Goal: Task Accomplishment & Management: Complete application form

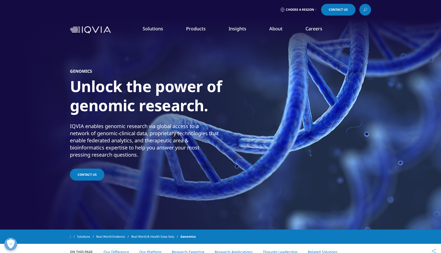
click at [94, 176] on link "Contact Us" at bounding box center [87, 175] width 34 height 12
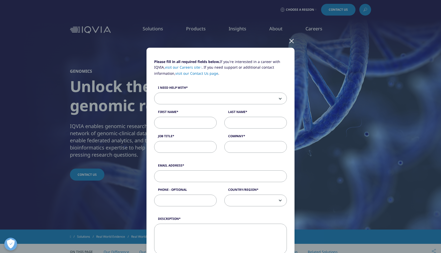
click at [181, 97] on span at bounding box center [221, 99] width 132 height 12
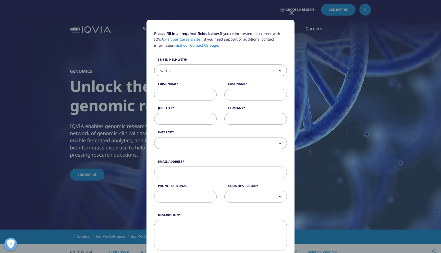
scroll to position [40, 0]
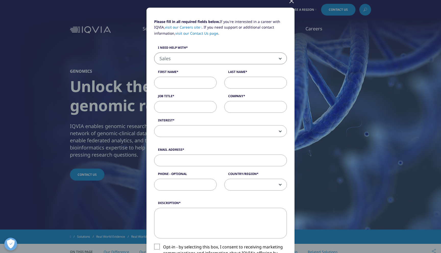
click at [183, 128] on span at bounding box center [221, 132] width 132 height 12
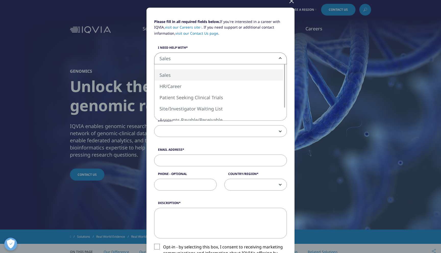
click at [187, 60] on span "Sales" at bounding box center [221, 59] width 132 height 12
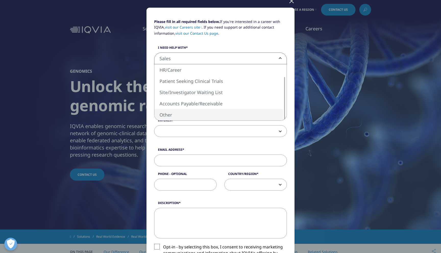
select select "Other"
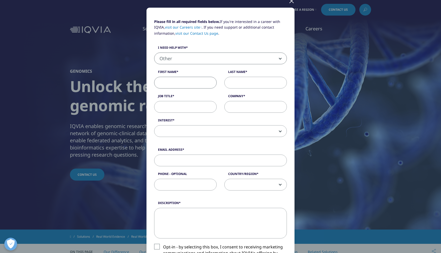
click at [187, 81] on input "First Name" at bounding box center [185, 83] width 63 height 12
type input "SOUHAIL"
type input "ELAISSAOUI"
type input "[DOMAIN_NAME]"
type input "[EMAIL_ADDRESS][DOMAIN_NAME]"
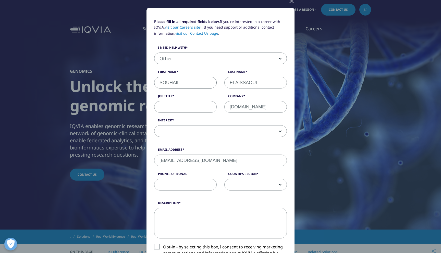
type input "0605600361"
select select "[GEOGRAPHIC_DATA]"
click at [244, 108] on input "[DOMAIN_NAME]" at bounding box center [256, 107] width 63 height 12
click at [270, 108] on input "[DOMAIN_NAME]" at bounding box center [256, 107] width 63 height 12
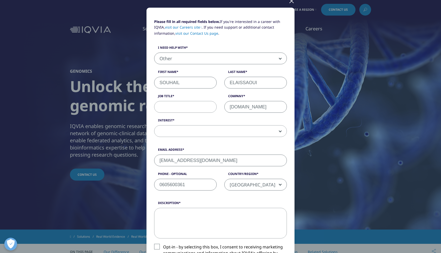
click at [270, 108] on input "[DOMAIN_NAME]" at bounding box center [256, 107] width 63 height 12
type input "[DOMAIN_NAME]"
click at [187, 107] on input "Job Title" at bounding box center [185, 107] width 63 height 12
type input "Founder & Tech Lead"
click at [186, 128] on span at bounding box center [221, 132] width 132 height 12
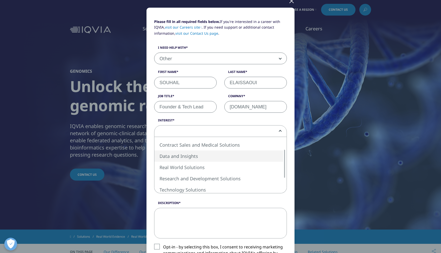
select select "Data and Insights"
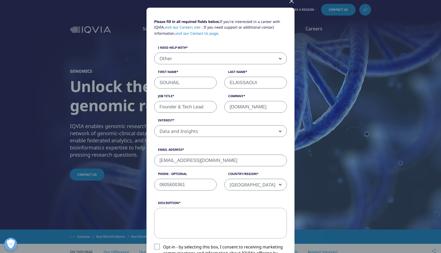
click at [188, 159] on input "[EMAIL_ADDRESS][DOMAIN_NAME]" at bounding box center [220, 161] width 133 height 12
click at [281, 106] on input "[DOMAIN_NAME]" at bounding box center [256, 107] width 63 height 12
drag, startPoint x: 217, startPoint y: 159, endPoint x: 178, endPoint y: 160, distance: 38.8
click at [178, 160] on input "[EMAIL_ADDRESS][DOMAIN_NAME]" at bounding box center [220, 161] width 133 height 12
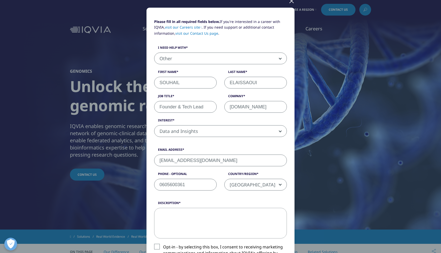
paste input "[DOMAIN_NAME]"
type input "[EMAIL_ADDRESS][DOMAIN_NAME]"
click at [161, 184] on input "0605600361" at bounding box center [185, 185] width 63 height 12
click at [197, 225] on textarea "Description" at bounding box center [220, 223] width 133 height 31
click at [190, 212] on textarea "Description" at bounding box center [220, 223] width 133 height 31
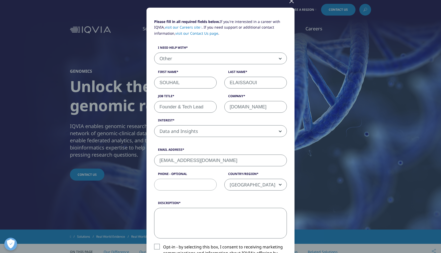
paste textarea "My name is [PERSON_NAME], [MEDICAL_DATA] at [GEOGRAPHIC_DATA] in [GEOGRAPHIC_DA…"
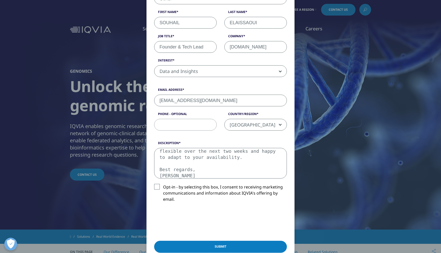
scroll to position [128, 0]
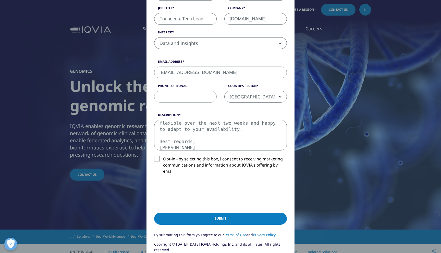
drag, startPoint x: 218, startPoint y: 145, endPoint x: 152, endPoint y: 100, distance: 79.3
click at [154, 100] on form "Please fill in all required fields below. If you're interested in a career with…" at bounding box center [220, 94] width 133 height 326
click at [182, 135] on textarea "My name is [PERSON_NAME], [MEDICAL_DATA] at [GEOGRAPHIC_DATA] in [GEOGRAPHIC_DA…" at bounding box center [220, 135] width 133 height 31
drag, startPoint x: 172, startPoint y: 128, endPoint x: 155, endPoint y: 108, distance: 26.3
click at [155, 108] on form "Please fill in all required fields below. If you're interested in a career with…" at bounding box center [220, 94] width 133 height 326
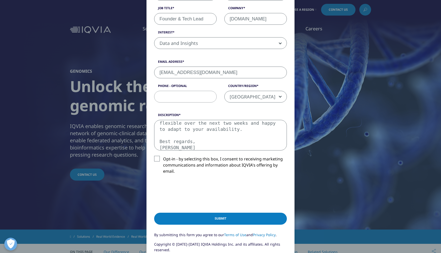
click at [164, 123] on textarea "My name is [PERSON_NAME], [MEDICAL_DATA] at [GEOGRAPHIC_DATA] in [GEOGRAPHIC_DA…" at bounding box center [220, 135] width 133 height 31
type textarea "My name is [PERSON_NAME], [MEDICAL_DATA] at [GEOGRAPHIC_DATA] in [GEOGRAPHIC_DA…"
click at [206, 136] on textarea "My name is [PERSON_NAME], [MEDICAL_DATA] at [GEOGRAPHIC_DATA] in [GEOGRAPHIC_DA…" at bounding box center [220, 135] width 133 height 31
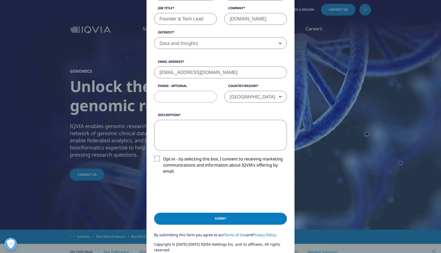
scroll to position [0, 0]
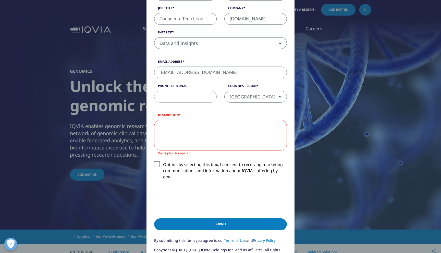
paste textarea "My name is [PERSON_NAME], [MEDICAL_DATA] at [GEOGRAPHIC_DATA] in [GEOGRAPHIC_DA…"
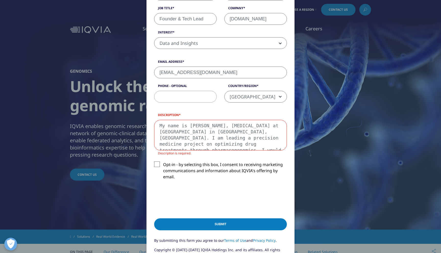
scroll to position [45, 0]
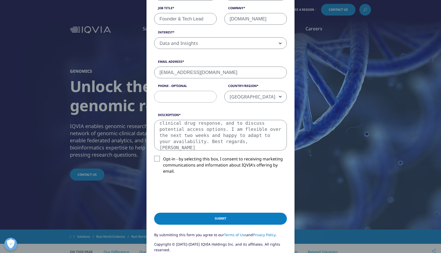
click at [178, 121] on textarea "My name is [PERSON_NAME], [MEDICAL_DATA] at [GEOGRAPHIC_DATA] in [GEOGRAPHIC_DA…" at bounding box center [220, 135] width 133 height 31
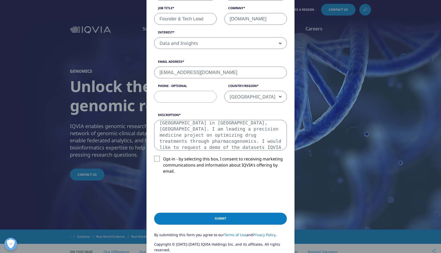
scroll to position [0, 0]
drag, startPoint x: 231, startPoint y: 139, endPoint x: 177, endPoint y: 127, distance: 54.9
click at [177, 127] on textarea "Hi, IMy name is [PERSON_NAME], [MEDICAL_DATA] at [GEOGRAPHIC_DATA] in [GEOGRAPH…" at bounding box center [220, 135] width 133 height 31
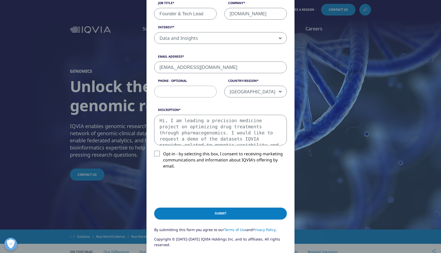
scroll to position [134, 0]
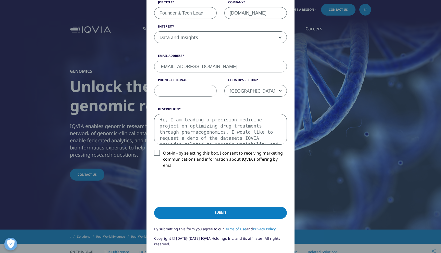
click at [199, 133] on textarea "Hi, I am leading a precision medicine project on optimizing drug treatments thr…" at bounding box center [220, 129] width 133 height 31
click at [229, 134] on textarea "Hi, I am leading a precision medicine project on optimizing drug treatments thr…" at bounding box center [220, 129] width 133 height 31
click at [180, 140] on textarea "Hi, I am leading a precision medicine project on optimizing drug treatments thr…" at bounding box center [220, 129] width 133 height 31
click at [167, 137] on textarea "Hi, I am leading a precision medicine project on optimizing drug treatments thr…" at bounding box center [220, 129] width 133 height 31
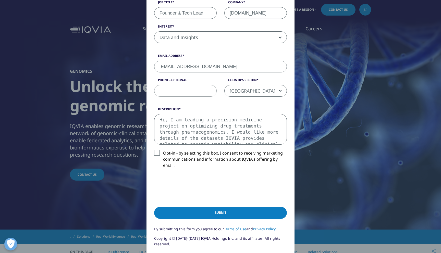
click at [186, 139] on textarea "Hi, I am leading a precision medicine project on optimizing drug treatments thr…" at bounding box center [220, 129] width 133 height 31
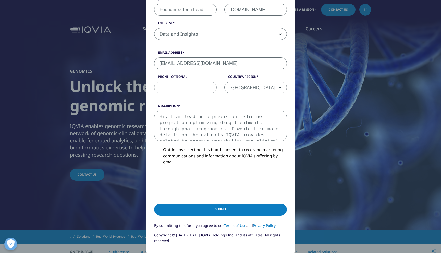
scroll to position [141, 0]
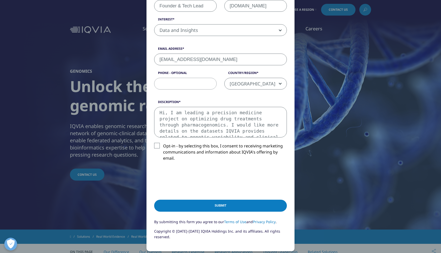
click at [225, 132] on textarea "Hi, I am leading a precision medicine project on optimizing drug treatments thr…" at bounding box center [220, 122] width 133 height 31
click at [223, 117] on textarea "Hi, I am leading a precision medicine project on optimizing drug treatments thr…" at bounding box center [220, 122] width 133 height 31
click at [190, 116] on textarea "Hi, I am leading a precision medicine project on optimizing drug treatments thr…" at bounding box center [220, 122] width 133 height 31
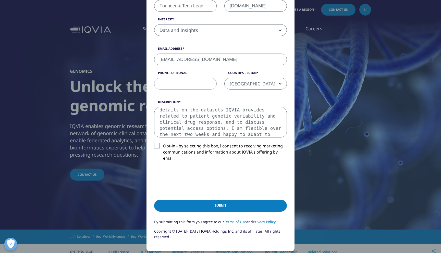
click at [244, 116] on textarea "Hi, I am leading a precision medicine project on optimizing drug treatments thr…" at bounding box center [220, 122] width 133 height 31
click at [195, 121] on textarea "Hi, I am leading a precision medicine project on optimizing drug treatments thr…" at bounding box center [220, 122] width 133 height 31
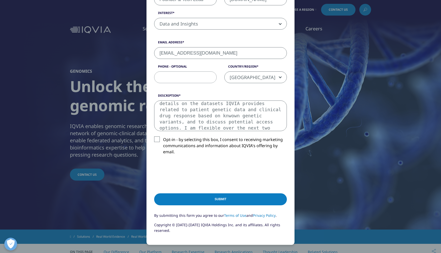
click at [214, 129] on textarea "Hi, I am leading a precision medicine project on optimizing drug treatments thr…" at bounding box center [220, 116] width 133 height 31
drag, startPoint x: 185, startPoint y: 129, endPoint x: 209, endPoint y: 143, distance: 27.7
click at [209, 143] on div "Description Hi, I am leading a precision medicine project on optimizing drug tr…" at bounding box center [220, 128] width 140 height 70
click at [219, 124] on textarea "Hi, I am leading a precision medicine project on optimizing drug treatments thr…" at bounding box center [220, 116] width 133 height 31
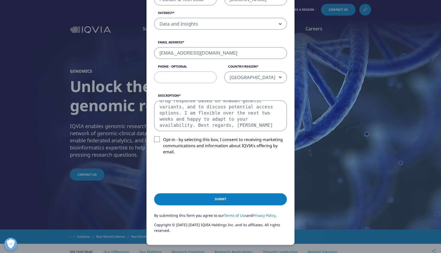
drag, startPoint x: 185, startPoint y: 110, endPoint x: 239, endPoint y: 128, distance: 57.2
click at [239, 128] on textarea "Hi, I am leading a precision medicine project on optimizing drug treatments thr…" at bounding box center [220, 116] width 133 height 31
click at [231, 129] on textarea "Hi, I am leading a precision medicine project on optimizing drug treatments thr…" at bounding box center [220, 116] width 133 height 31
type textarea "Hi, I am leading a precision medicine project on optimizing drug treatments thr…"
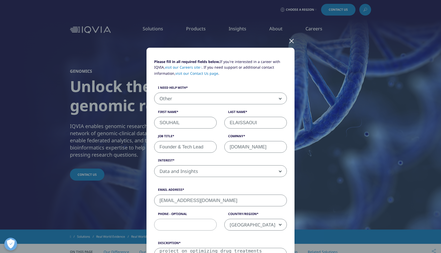
scroll to position [196, 0]
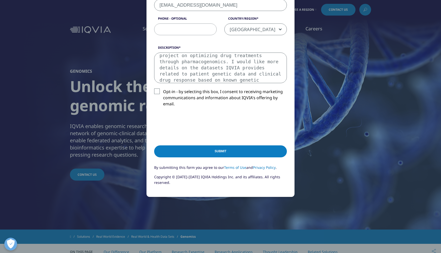
click at [209, 157] on input "Submit" at bounding box center [220, 152] width 133 height 12
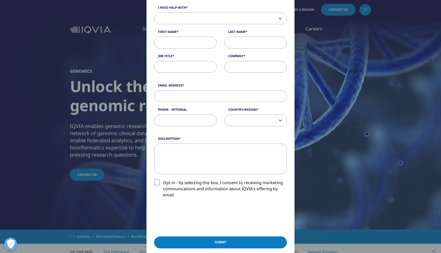
scroll to position [99, 0]
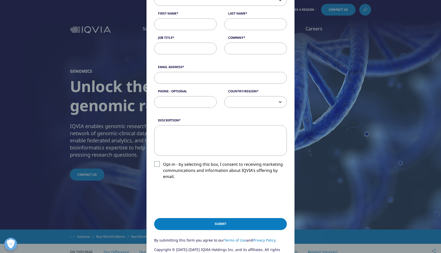
click at [197, 137] on textarea "Description" at bounding box center [220, 140] width 133 height 31
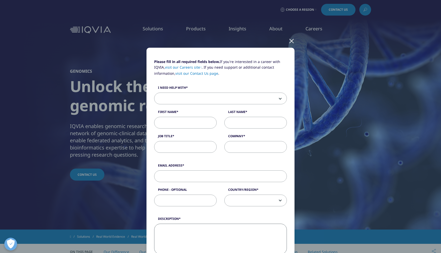
click at [185, 99] on span at bounding box center [221, 99] width 132 height 12
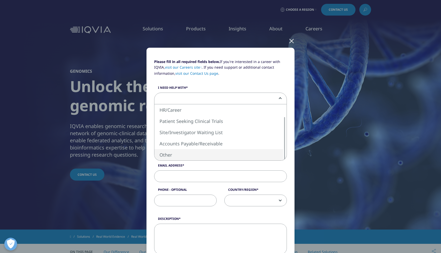
select select "Other"
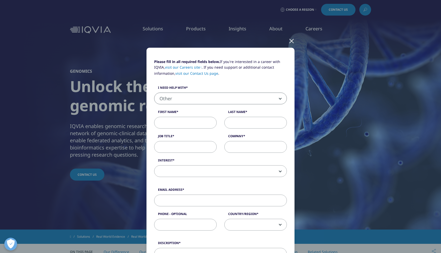
click at [180, 127] on input "First Name" at bounding box center [185, 123] width 63 height 12
type input "SOUHAIL"
type input "ELAISSAOUI"
type input "[DOMAIN_NAME]"
type input "[EMAIL_ADDRESS][DOMAIN_NAME]"
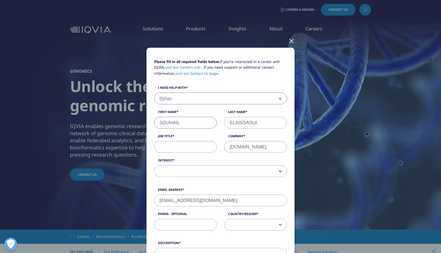
type input "0605600361"
select select "[GEOGRAPHIC_DATA]"
click at [243, 150] on input "[DOMAIN_NAME]" at bounding box center [256, 147] width 63 height 12
type input "[DOMAIN_NAME]"
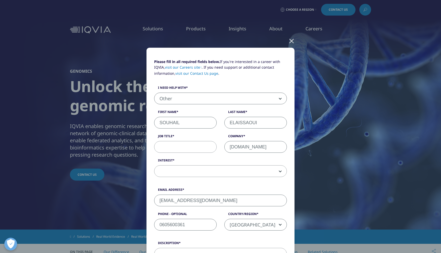
click at [182, 175] on span at bounding box center [221, 172] width 132 height 12
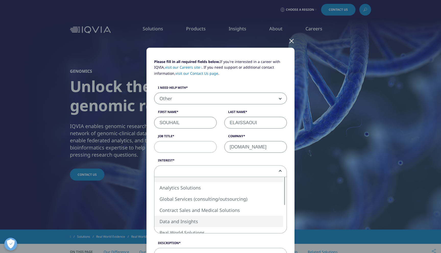
select select "Data and Insights"
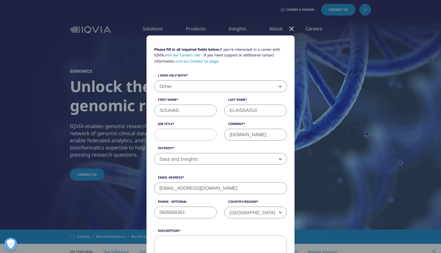
scroll to position [14, 0]
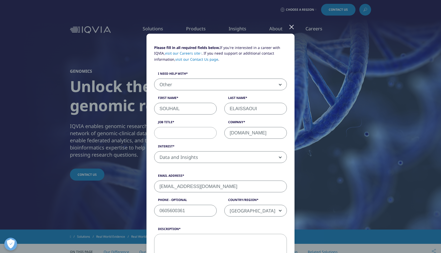
drag, startPoint x: 278, startPoint y: 136, endPoint x: 207, endPoint y: 127, distance: 71.3
click at [207, 127] on div "Please fill in all required fields below. If you're interested in a career with…" at bounding box center [220, 107] width 140 height 124
drag, startPoint x: 219, startPoint y: 187, endPoint x: 179, endPoint y: 186, distance: 40.4
click at [179, 186] on input "[EMAIL_ADDRESS][DOMAIN_NAME]" at bounding box center [220, 187] width 133 height 12
paste input "[DOMAIN_NAME]"
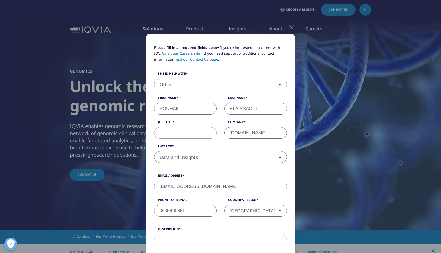
scroll to position [76, 0]
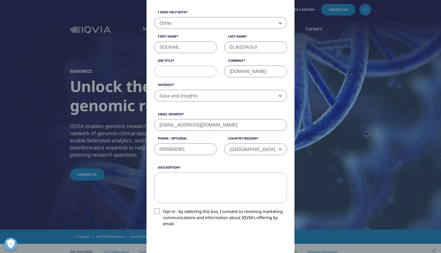
type input "[EMAIL_ADDRESS][DOMAIN_NAME]"
click at [206, 183] on textarea "Description" at bounding box center [220, 188] width 133 height 31
click at [214, 191] on textarea "Description" at bounding box center [220, 188] width 133 height 31
paste textarea "Hi, I am leading a precision medicine project on optimizing drug treatments thr…"
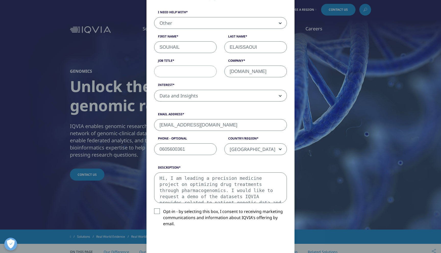
scroll to position [33, 0]
drag, startPoint x: 213, startPoint y: 199, endPoint x: 259, endPoint y: 184, distance: 48.9
click at [259, 184] on textarea "Hi, I am leading a precision medicine project on optimizing drug treatments thr…" at bounding box center [220, 188] width 133 height 31
drag, startPoint x: 160, startPoint y: 194, endPoint x: 242, endPoint y: 193, distance: 81.7
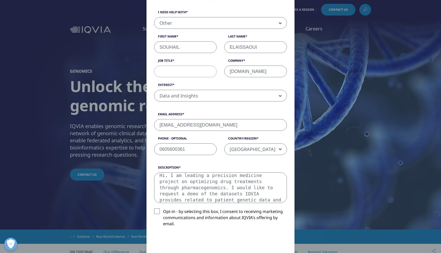
click at [242, 193] on textarea "Hi, I am leading a precision medicine project on optimizing drug treatments thr…" at bounding box center [220, 188] width 133 height 31
drag, startPoint x: 243, startPoint y: 195, endPoint x: 144, endPoint y: 194, distance: 99.6
click at [144, 194] on div "Please fill in all required fields below. If you're interested in a career with…" at bounding box center [220, 148] width 301 height 449
click at [234, 193] on textarea "Hi, I am leading a precision medicine project on optimizing drug treatments thr…" at bounding box center [220, 188] width 133 height 31
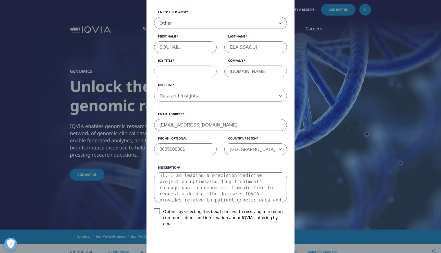
drag, startPoint x: 199, startPoint y: 194, endPoint x: 160, endPoint y: 194, distance: 38.6
click at [160, 194] on textarea "Hi, I am leading a precision medicine project on optimizing drug treatments thr…" at bounding box center [220, 188] width 133 height 31
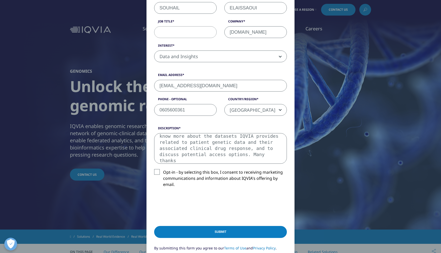
scroll to position [131, 0]
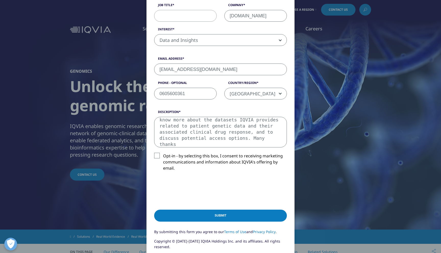
type textarea "Hi, I am leading a precision medicine project on optimizing drug treatments thr…"
click at [214, 127] on textarea "Hi, I am leading a precision medicine project on optimizing drug treatments thr…" at bounding box center [220, 132] width 133 height 31
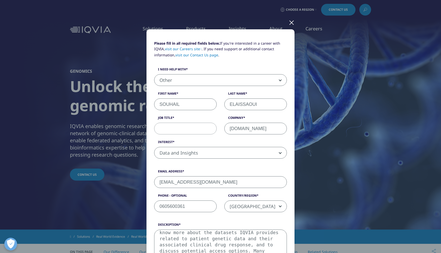
scroll to position [0, 0]
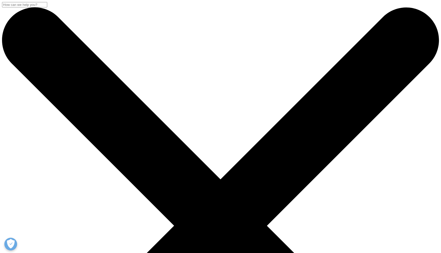
paste textarea "Hi, I am leading a precision medicine project on optimizing drug treatments thr…"
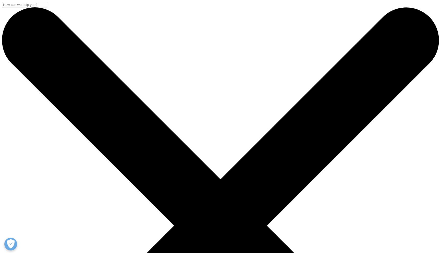
type textarea "Hi, I am leading a precision medicine project on optimizing drug treatments thr…"
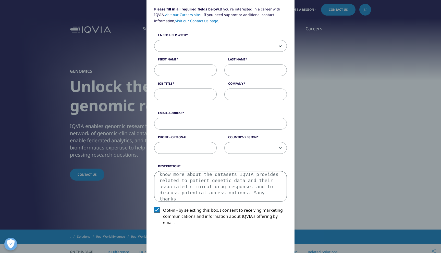
click at [160, 213] on label "Opt-in - by selecting this box, I consent to receiving marketing communications…" at bounding box center [220, 217] width 133 height 21
click at [163, 207] on input "Opt-in - by selecting this box, I consent to receiving marketing communications…" at bounding box center [163, 207] width 0 height 0
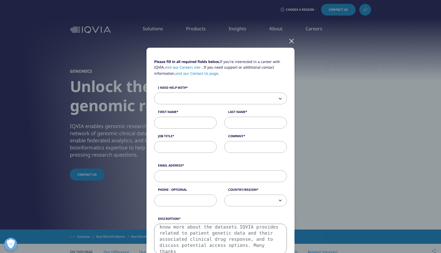
click at [168, 103] on span at bounding box center [221, 99] width 132 height 12
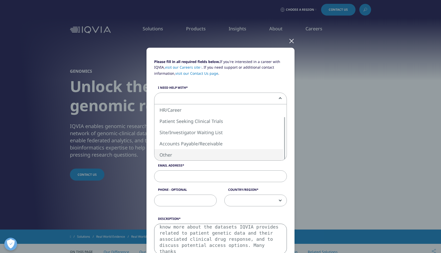
select select "Other"
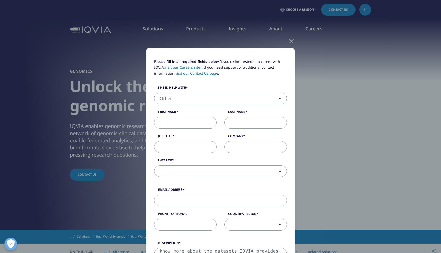
click at [174, 119] on input "First Name" at bounding box center [185, 123] width 63 height 12
type input "SOUHAIL"
type input "ELAISSAOUI"
type input "[DOMAIN_NAME]"
type input "[EMAIL_ADDRESS][DOMAIN_NAME]"
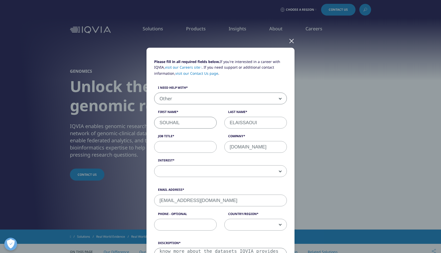
type input "0605600361"
select select "[GEOGRAPHIC_DATA]"
click at [251, 148] on input "[DOMAIN_NAME]" at bounding box center [256, 147] width 63 height 12
drag, startPoint x: 274, startPoint y: 146, endPoint x: 298, endPoint y: 146, distance: 23.5
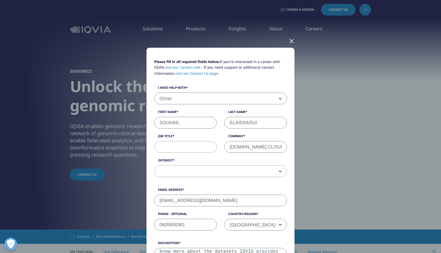
click at [298, 146] on div "Please fill in all required fields below. If you're interested in a career with…" at bounding box center [220, 224] width 301 height 449
type input "[DOMAIN_NAME]"
click at [220, 169] on span at bounding box center [221, 172] width 132 height 12
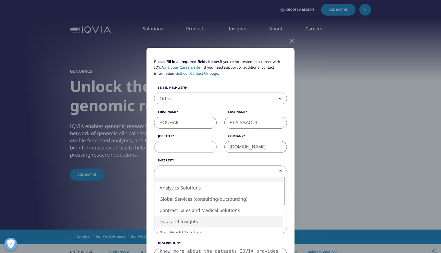
select select "Data and Insights"
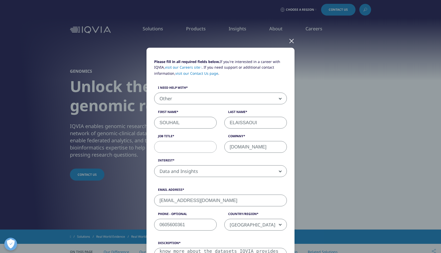
drag, startPoint x: 224, startPoint y: 201, endPoint x: 180, endPoint y: 201, distance: 44.4
click at [180, 201] on input "[EMAIL_ADDRESS][DOMAIN_NAME]" at bounding box center [220, 201] width 133 height 12
paste input "[DOMAIN_NAME]"
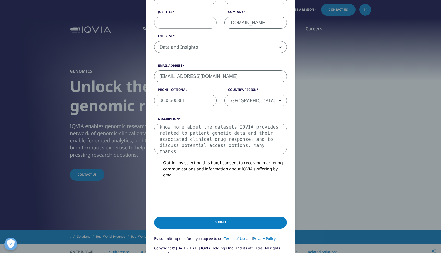
scroll to position [53, 0]
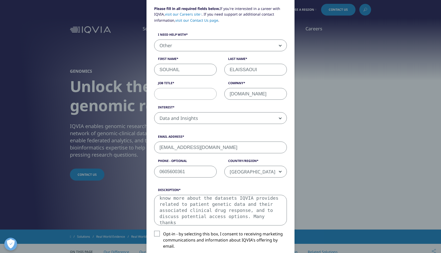
type input "[EMAIL_ADDRESS][DOMAIN_NAME]"
click at [181, 17] on p "Please fill in all required fields below. If you're interested in a career with…" at bounding box center [220, 16] width 133 height 21
click at [177, 93] on input "Job Title" at bounding box center [185, 94] width 63 height 12
type input "Founder & Tech Lead"
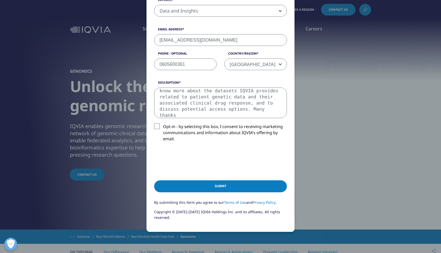
scroll to position [196, 0]
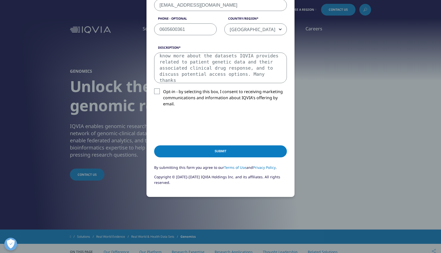
click at [222, 151] on input "Submit" at bounding box center [220, 152] width 133 height 12
